Goal: Task Accomplishment & Management: Manage account settings

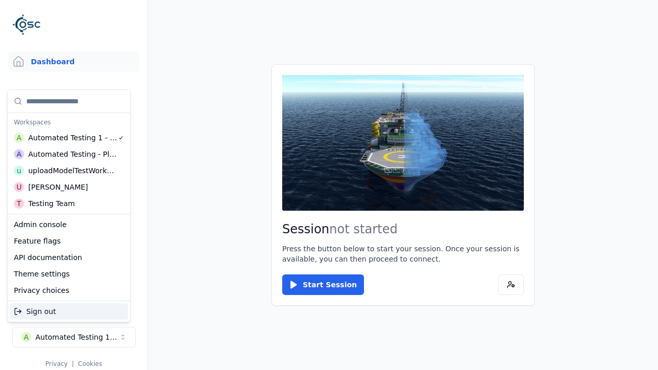
click at [66, 154] on div "Automated Testing - Playwright" at bounding box center [72, 154] width 89 height 10
click at [329, 185] on html "Support Dashboard Assets 3D Models Scenes Datasets Recordings Support Documenta…" at bounding box center [329, 185] width 658 height 370
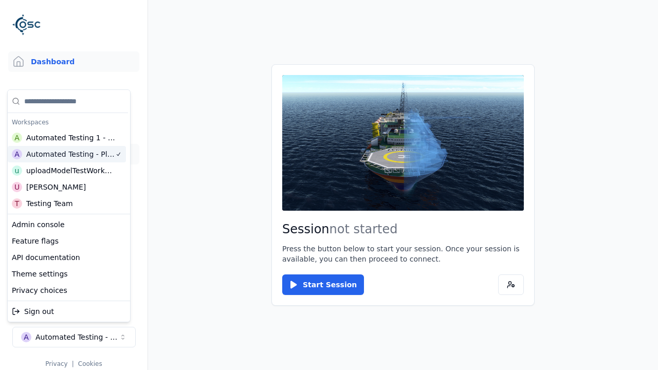
click at [69, 154] on link "Datasets" at bounding box center [73, 154] width 131 height 21
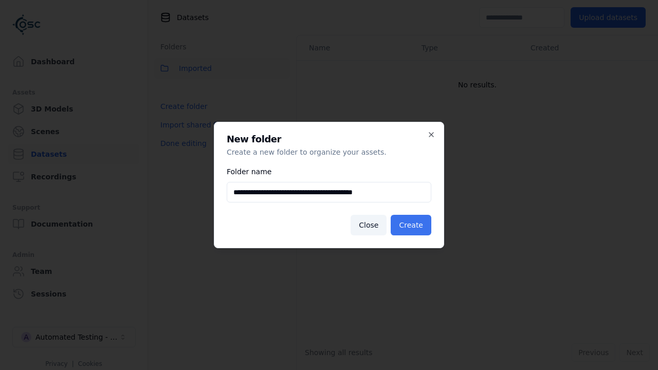
type input "**********"
click at [413, 225] on button "Create" at bounding box center [411, 225] width 41 height 21
click at [182, 153] on button "Done editing" at bounding box center [183, 143] width 59 height 19
click at [172, 134] on button "Done editing" at bounding box center [183, 143] width 59 height 19
click at [282, 91] on html "**********" at bounding box center [329, 185] width 658 height 370
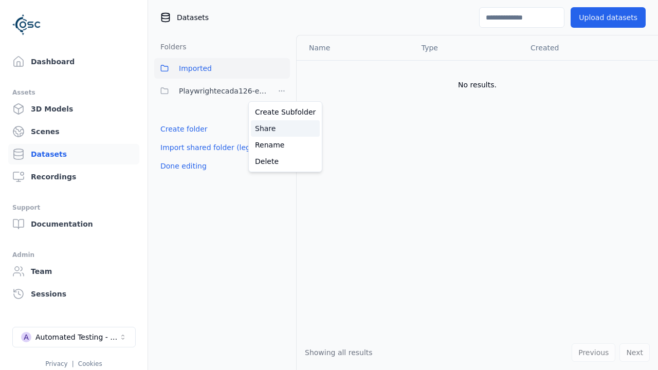
click at [281, 128] on div "Share" at bounding box center [285, 128] width 69 height 16
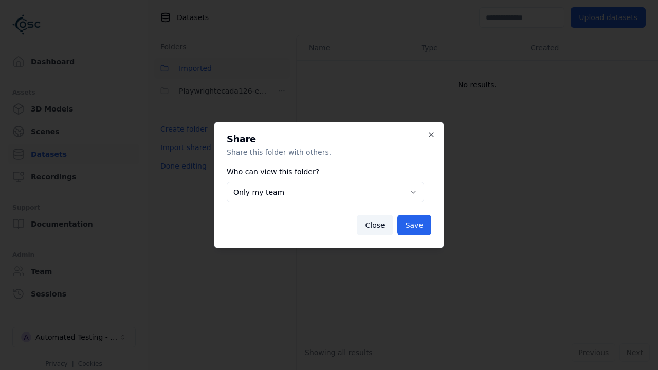
click at [325, 192] on button "Only my team" at bounding box center [326, 192] width 198 height 21
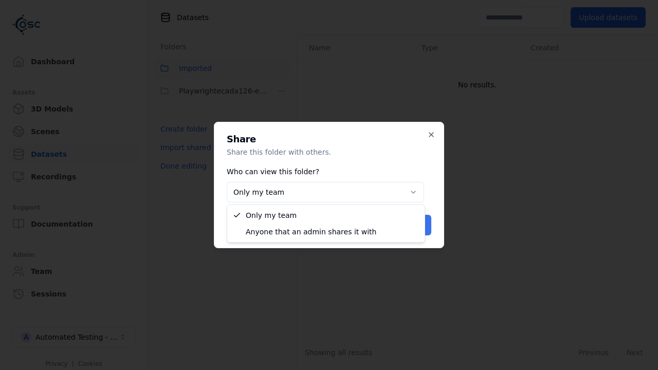
select select "****"
click at [416, 225] on button "Save" at bounding box center [415, 225] width 34 height 21
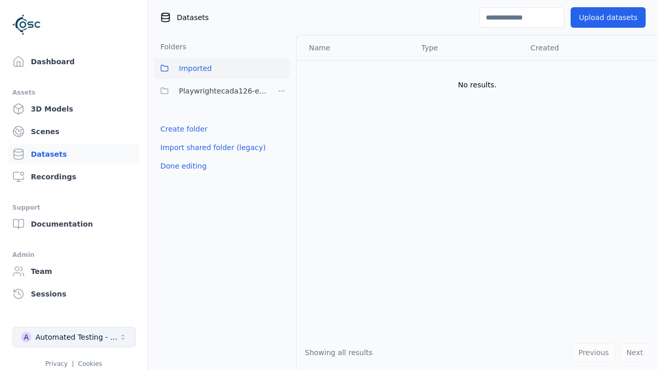
click at [182, 166] on button "Done editing" at bounding box center [183, 166] width 59 height 19
click at [74, 337] on div "Automated Testing - Playwright" at bounding box center [76, 337] width 83 height 10
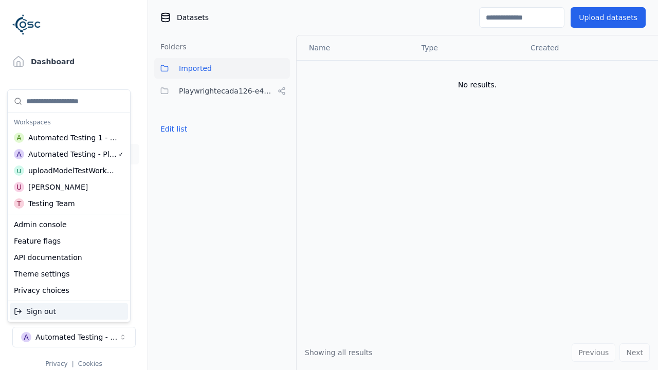
click at [66, 137] on div "Automated Testing 1 - Playwright" at bounding box center [73, 138] width 90 height 10
click at [329, 185] on html "Support Dashboard Assets 3D Models Scenes Datasets Recordings Support Documenta…" at bounding box center [329, 185] width 658 height 370
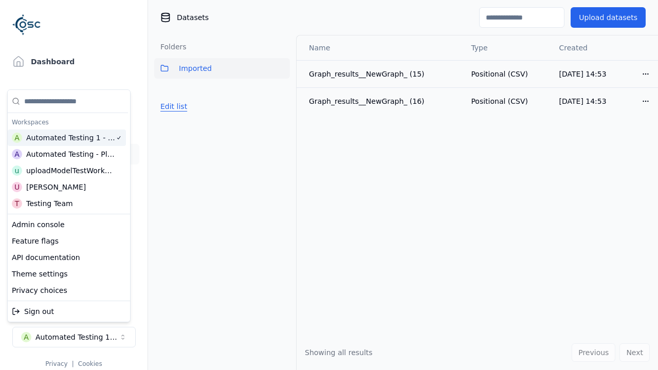
click at [172, 106] on button "Edit list" at bounding box center [173, 106] width 39 height 19
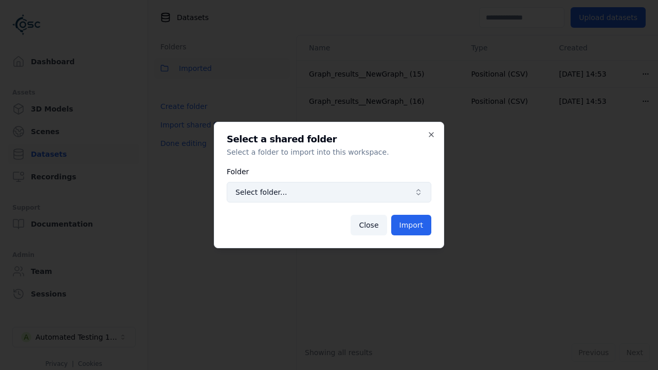
click at [329, 192] on span "Select folder..." at bounding box center [323, 192] width 175 height 10
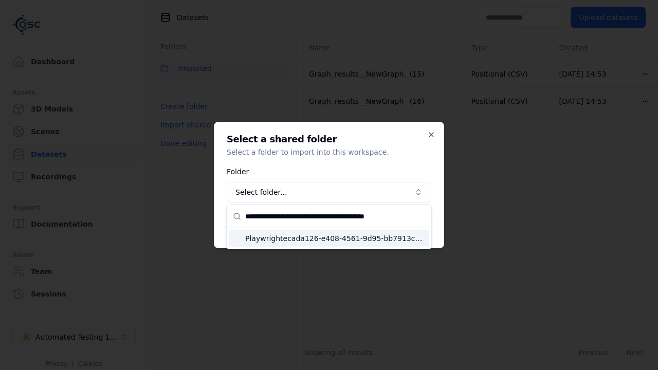
type input "**********"
click at [335, 238] on span "Playwrightecada126-e408-4561-9d95-bb7913c7b0fb" at bounding box center [335, 239] width 180 height 10
click at [412, 225] on button "Import" at bounding box center [411, 225] width 40 height 21
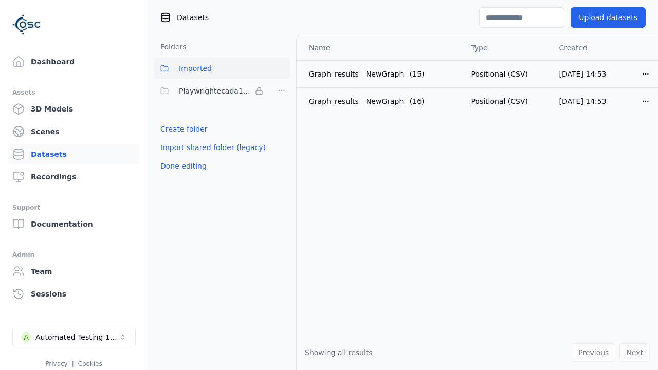
click at [182, 166] on button "Done editing" at bounding box center [183, 166] width 59 height 19
click at [172, 157] on button "Done editing" at bounding box center [183, 166] width 59 height 19
click at [282, 91] on html "Support Dashboard Assets 3D Models Scenes Datasets Recordings Support Documenta…" at bounding box center [329, 185] width 658 height 370
click at [329, 185] on html "Support Dashboard Assets 3D Models Scenes Datasets Recordings Support Documenta…" at bounding box center [329, 185] width 658 height 370
click at [182, 166] on button "Done editing" at bounding box center [183, 166] width 59 height 19
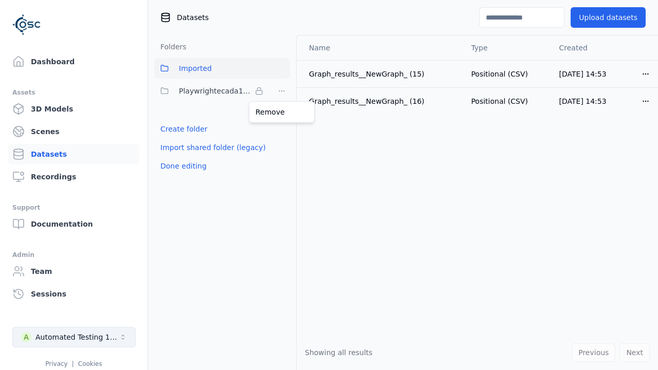
click at [74, 337] on div "Automated Testing 1 - Playwright" at bounding box center [76, 337] width 83 height 10
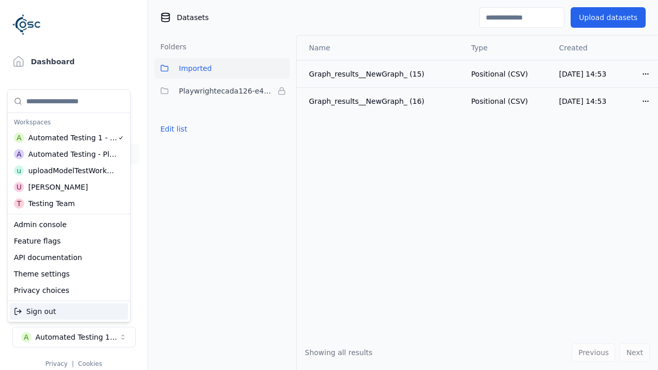
click at [66, 154] on div "Automated Testing - Playwright" at bounding box center [72, 154] width 89 height 10
click at [329, 185] on html "Support Dashboard Assets 3D Models Scenes Datasets Recordings Support Documenta…" at bounding box center [329, 185] width 658 height 370
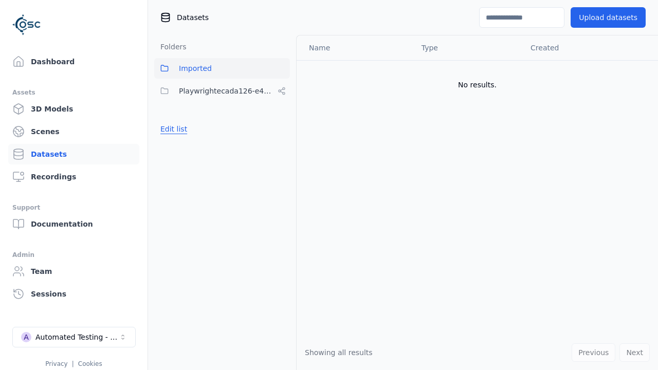
click at [172, 129] on button "Edit list" at bounding box center [173, 129] width 39 height 19
click at [282, 91] on html "Support Dashboard Assets 3D Models Scenes Datasets Recordings Support Documenta…" at bounding box center [329, 185] width 658 height 370
click at [281, 145] on div "Rename" at bounding box center [285, 145] width 69 height 16
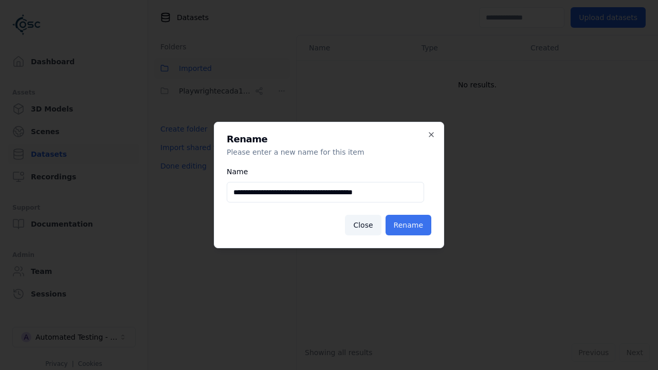
click at [325, 192] on input "**********" at bounding box center [326, 192] width 198 height 21
type input "**********"
click at [410, 225] on button "Rename" at bounding box center [409, 225] width 46 height 21
click at [182, 166] on button "Done editing" at bounding box center [183, 166] width 59 height 19
click at [74, 337] on div "Automated Testing - Playwright" at bounding box center [76, 337] width 83 height 10
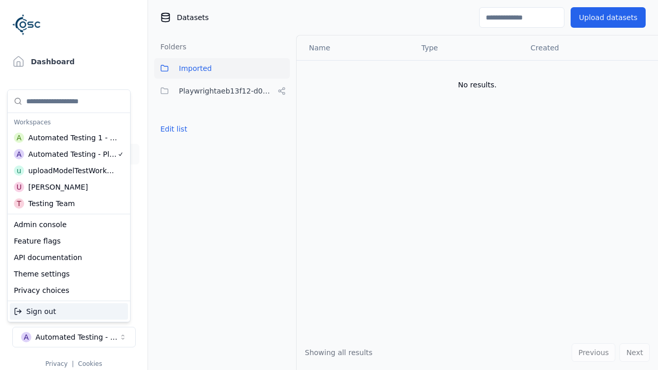
click at [66, 137] on div "Automated Testing 1 - Playwright" at bounding box center [73, 138] width 90 height 10
click at [329, 185] on html "Support Dashboard Assets 3D Models Scenes Datasets Recordings Support Documenta…" at bounding box center [329, 185] width 658 height 370
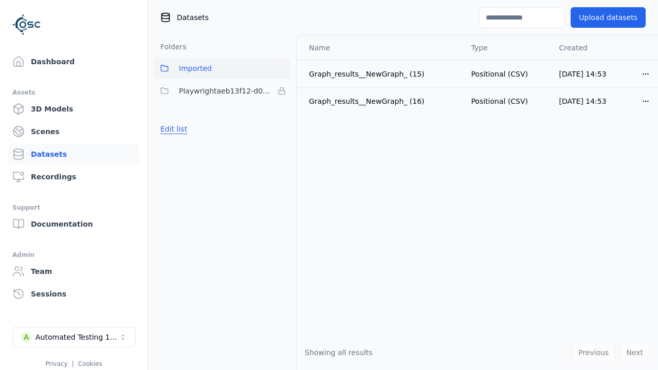
click at [172, 129] on button "Edit list" at bounding box center [173, 129] width 39 height 19
click at [282, 91] on html "Support Dashboard Assets 3D Models Scenes Datasets Recordings Support Documenta…" at bounding box center [329, 185] width 658 height 370
